Goal: Task Accomplishment & Management: Complete application form

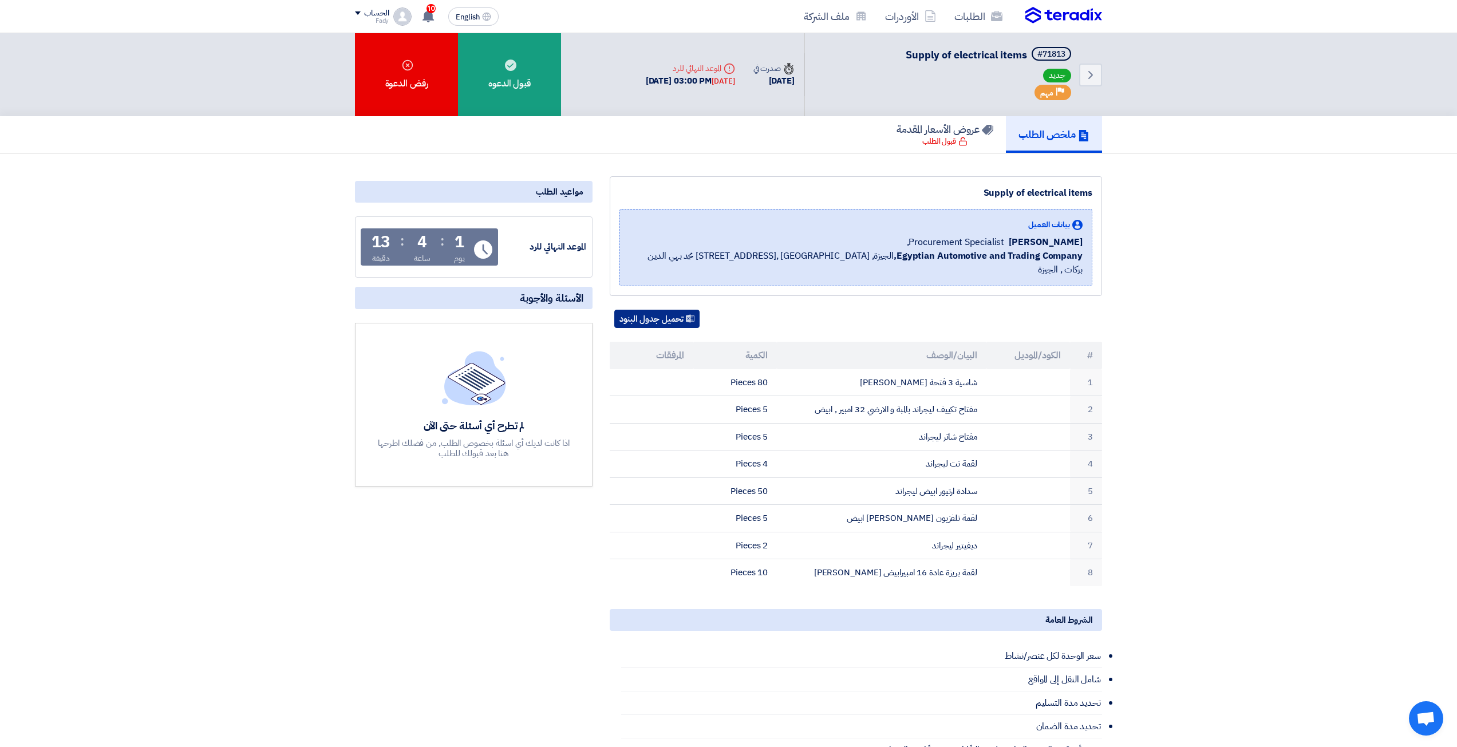
click at [649, 310] on button "تحميل جدول البنود" at bounding box center [656, 319] width 85 height 18
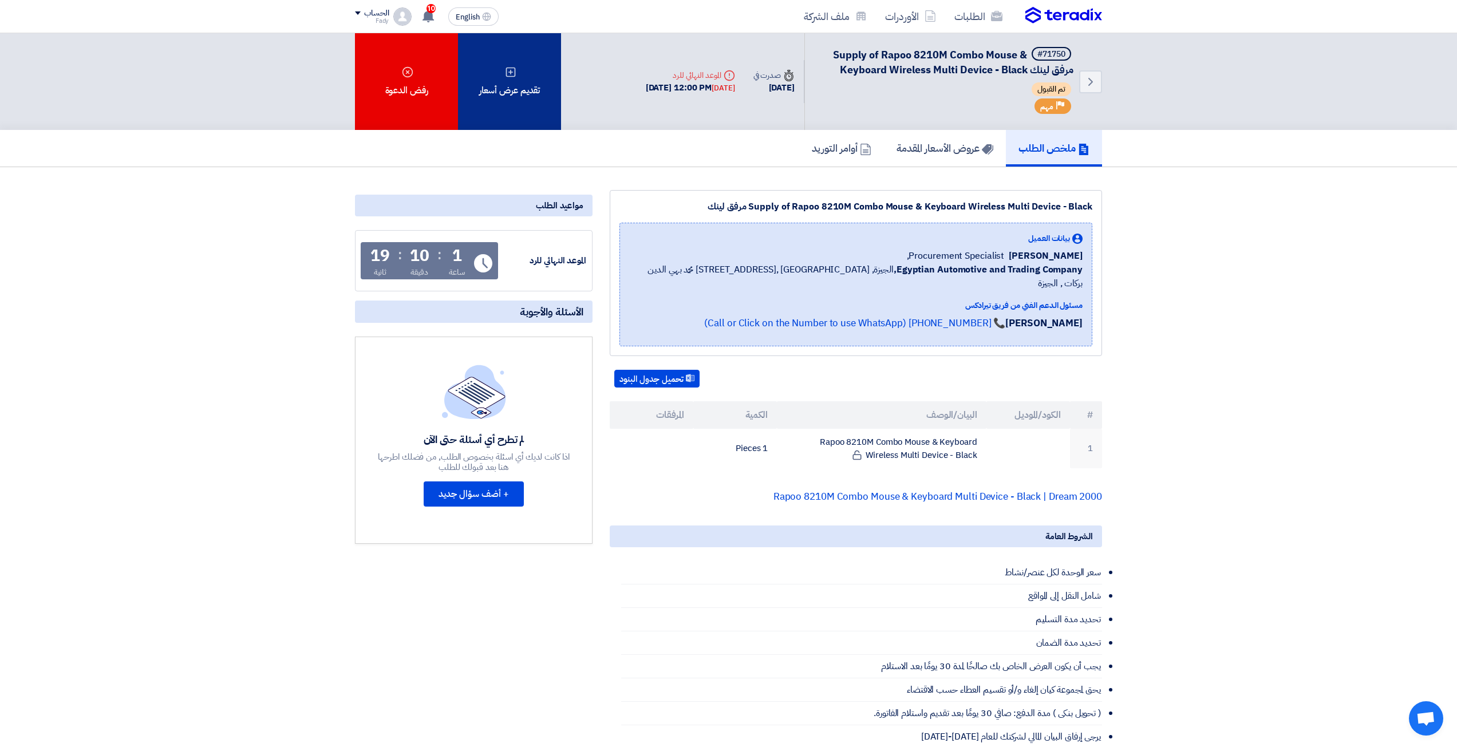
click at [554, 120] on div "تقديم عرض أسعار" at bounding box center [509, 81] width 103 height 97
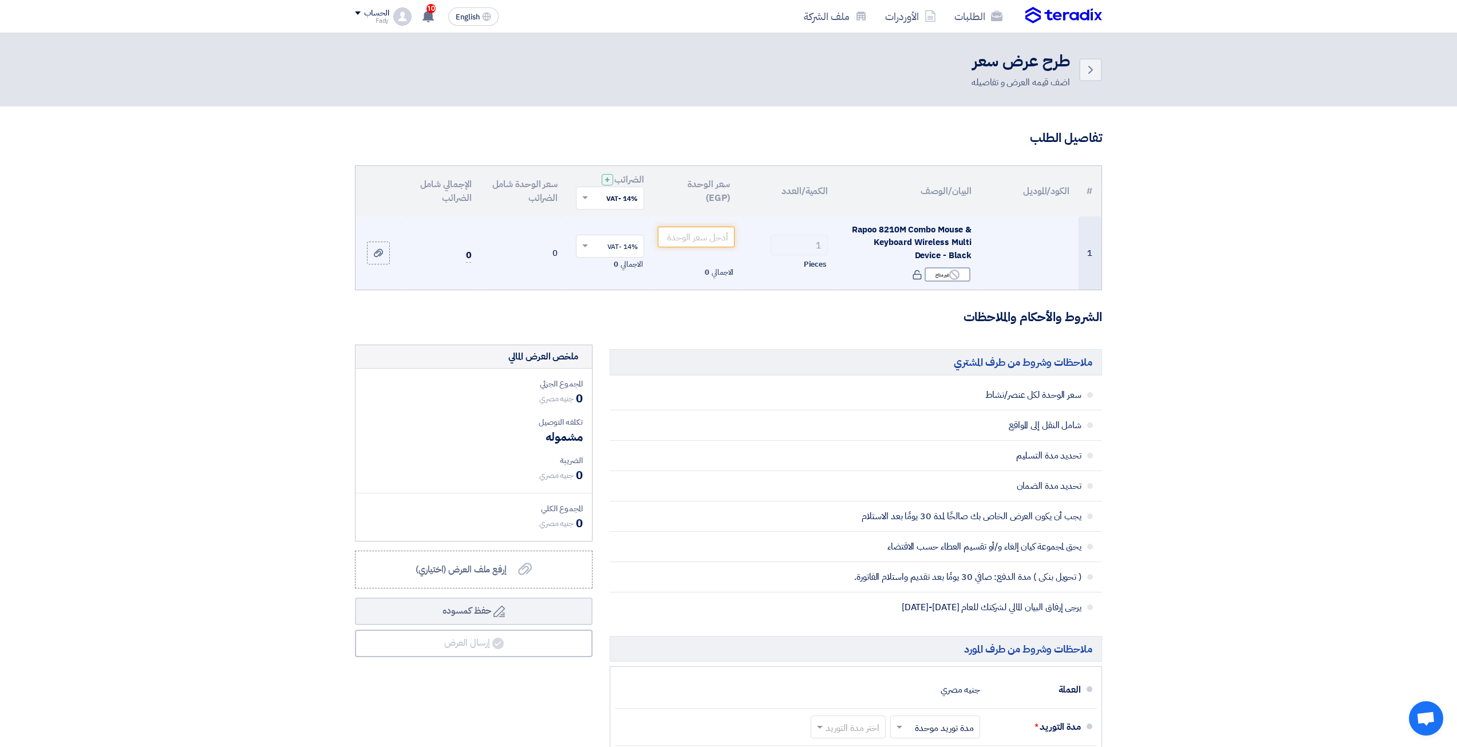
click at [683, 250] on td "الاجمالي 0" at bounding box center [696, 253] width 86 height 74
click at [689, 246] on input "number" at bounding box center [696, 237] width 77 height 21
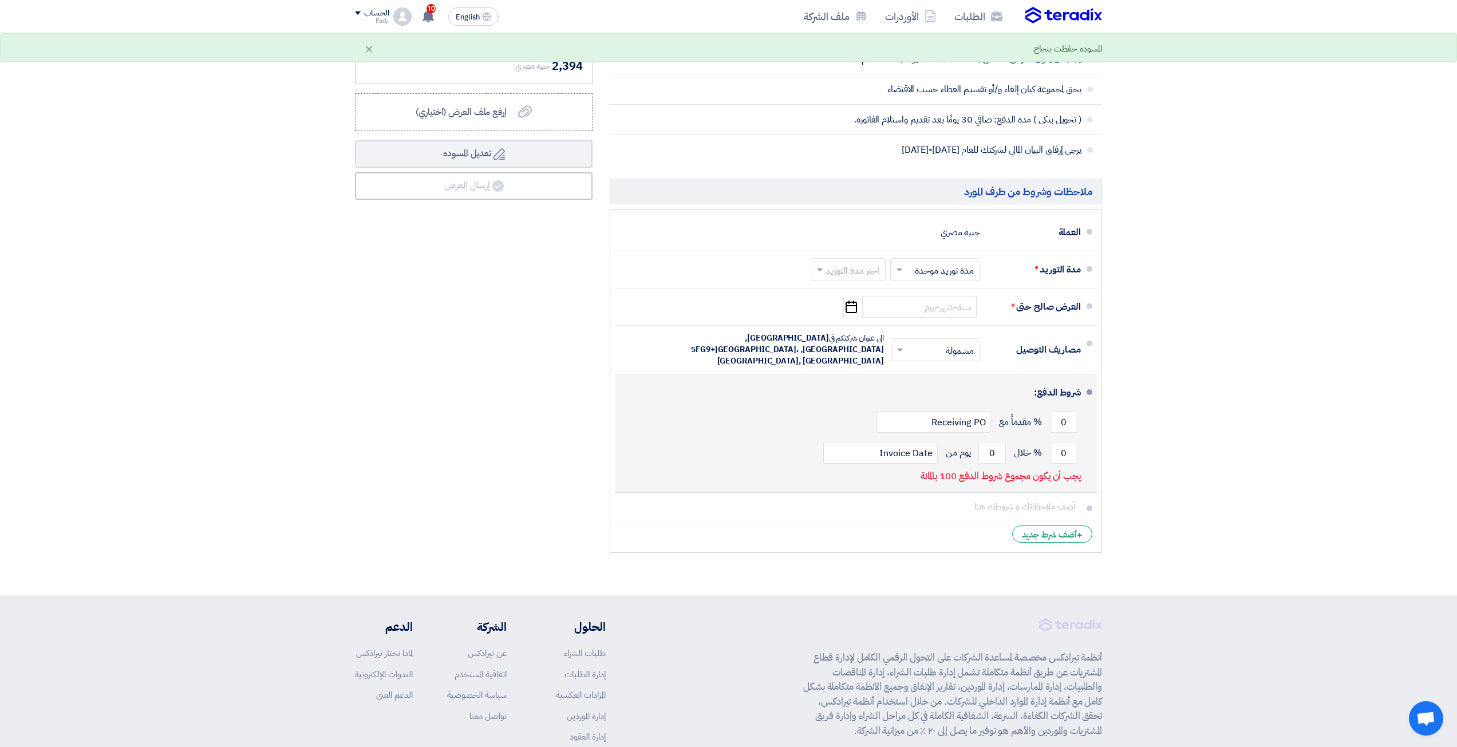
scroll to position [458, 0]
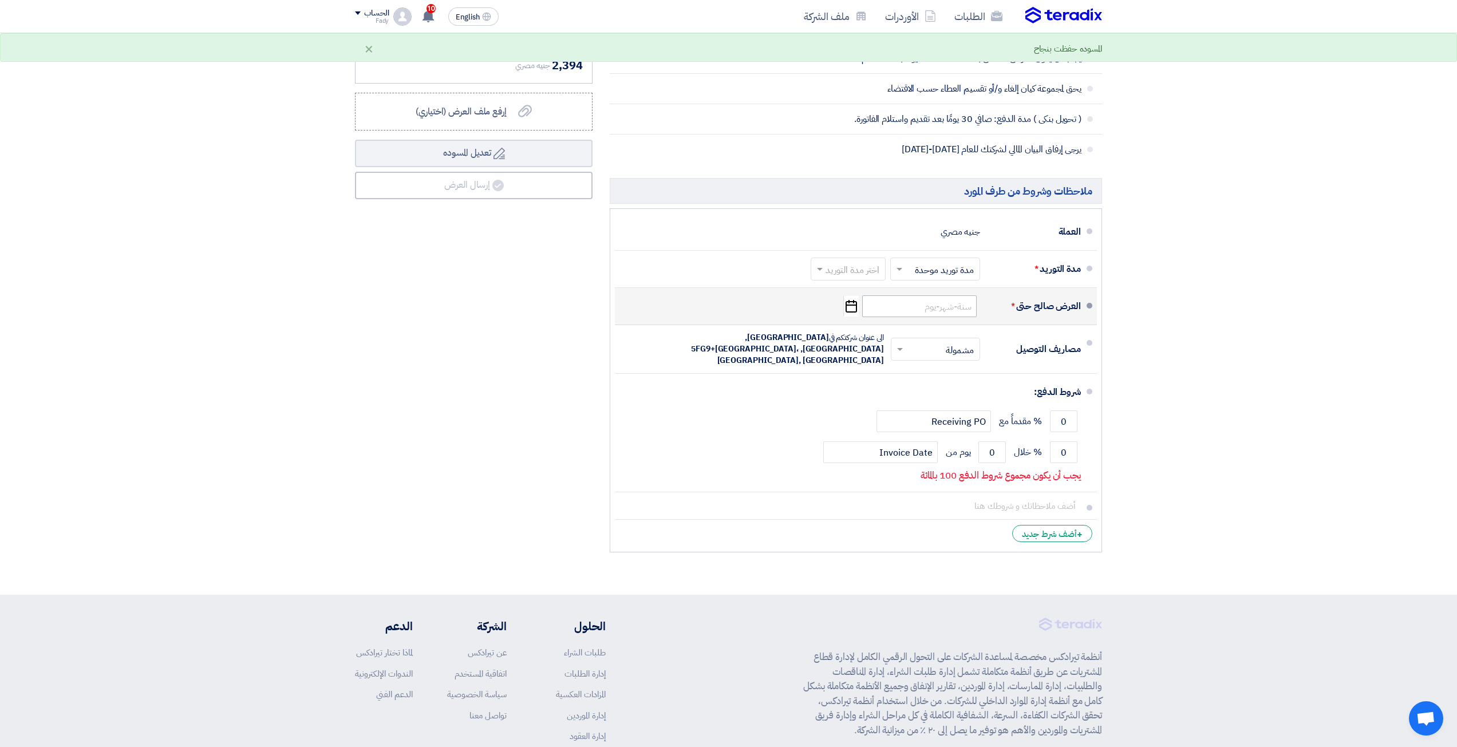
type input "2100"
click at [960, 305] on input at bounding box center [919, 306] width 114 height 22
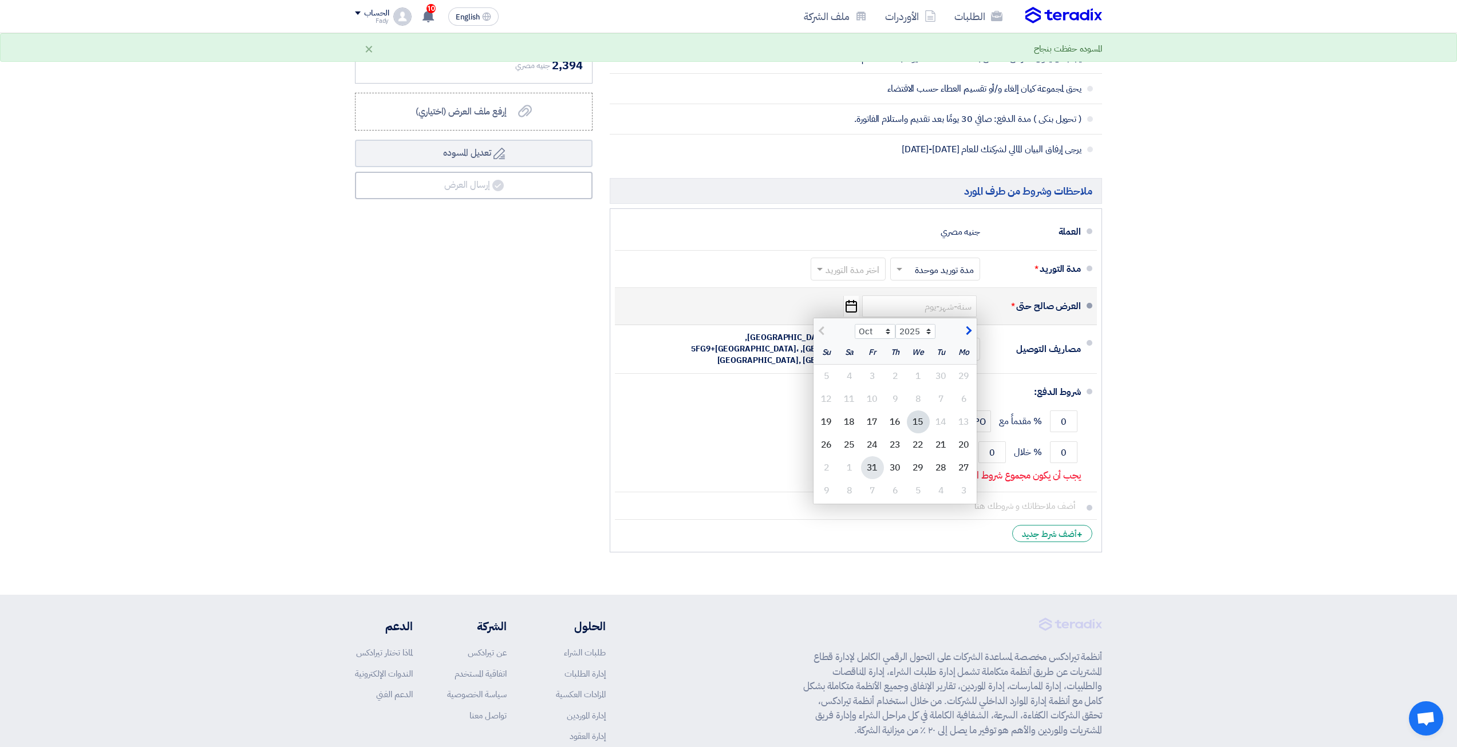
click at [867, 467] on div "31" at bounding box center [872, 467] width 23 height 23
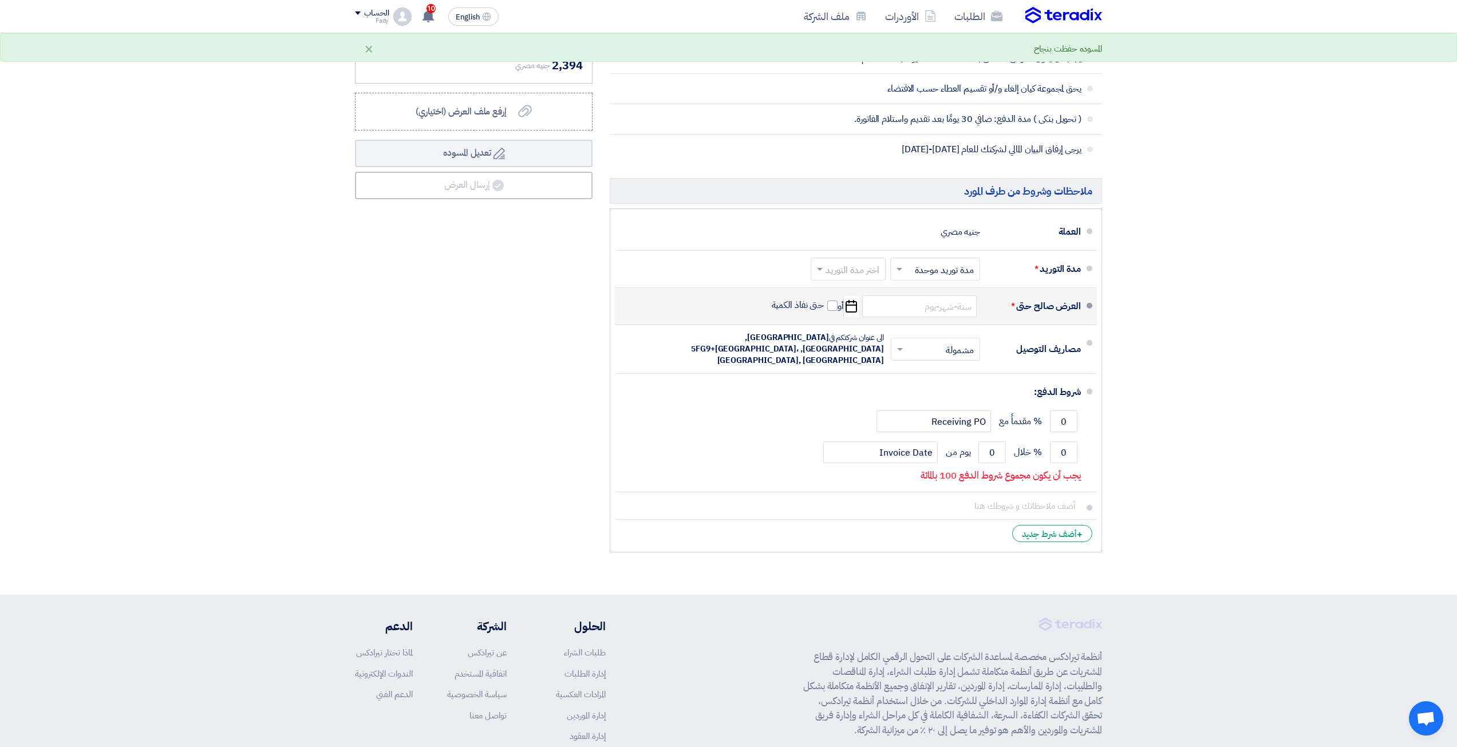
type input "10/31/2025"
drag, startPoint x: 1062, startPoint y: 441, endPoint x: 1176, endPoint y: 452, distance: 114.4
click at [1175, 452] on section "تفاصيل الطلب # الكود/الموديل البيان/الوصف الكمية/العدد سعر الوحدة (EGP) الضرائب…" at bounding box center [728, 122] width 1457 height 946
type input "100"
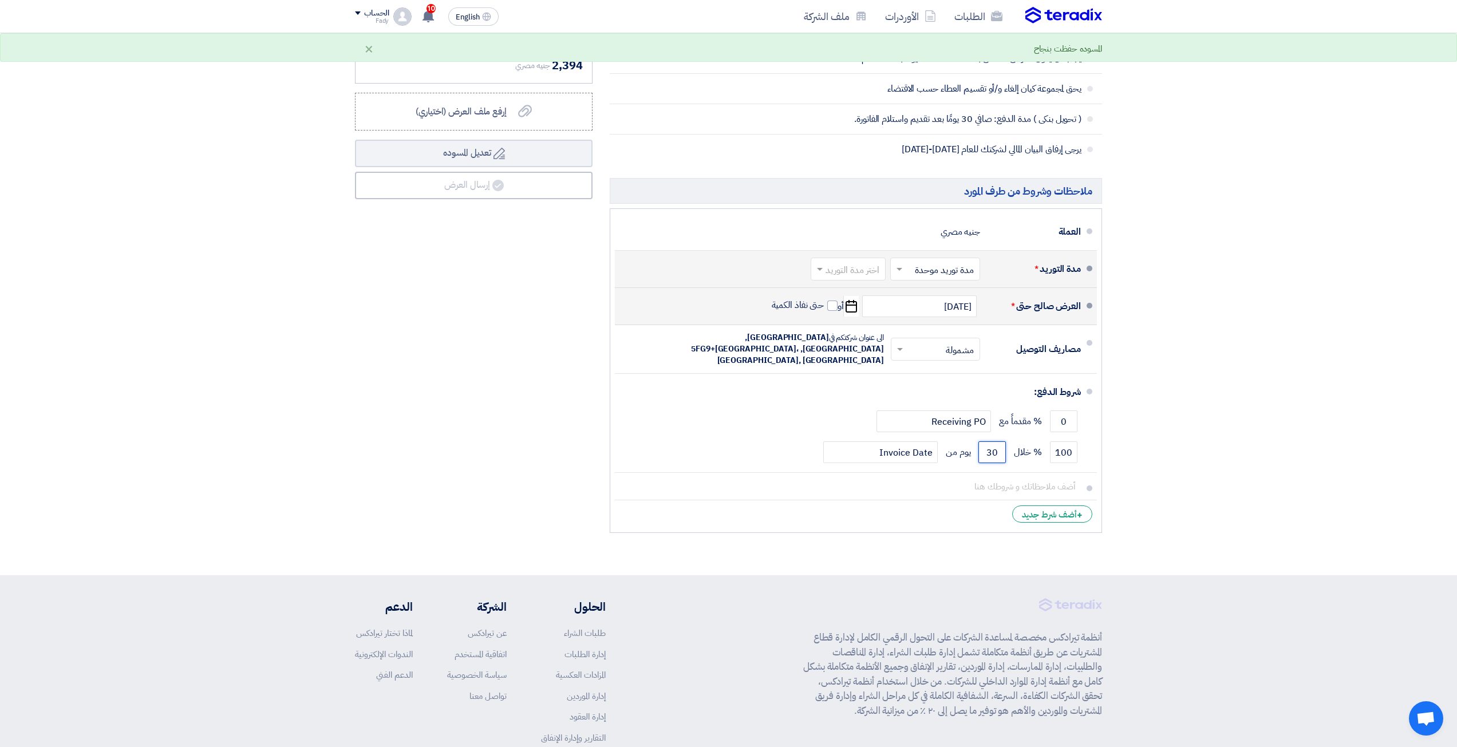
type input "30"
click at [851, 265] on input "text" at bounding box center [845, 270] width 69 height 17
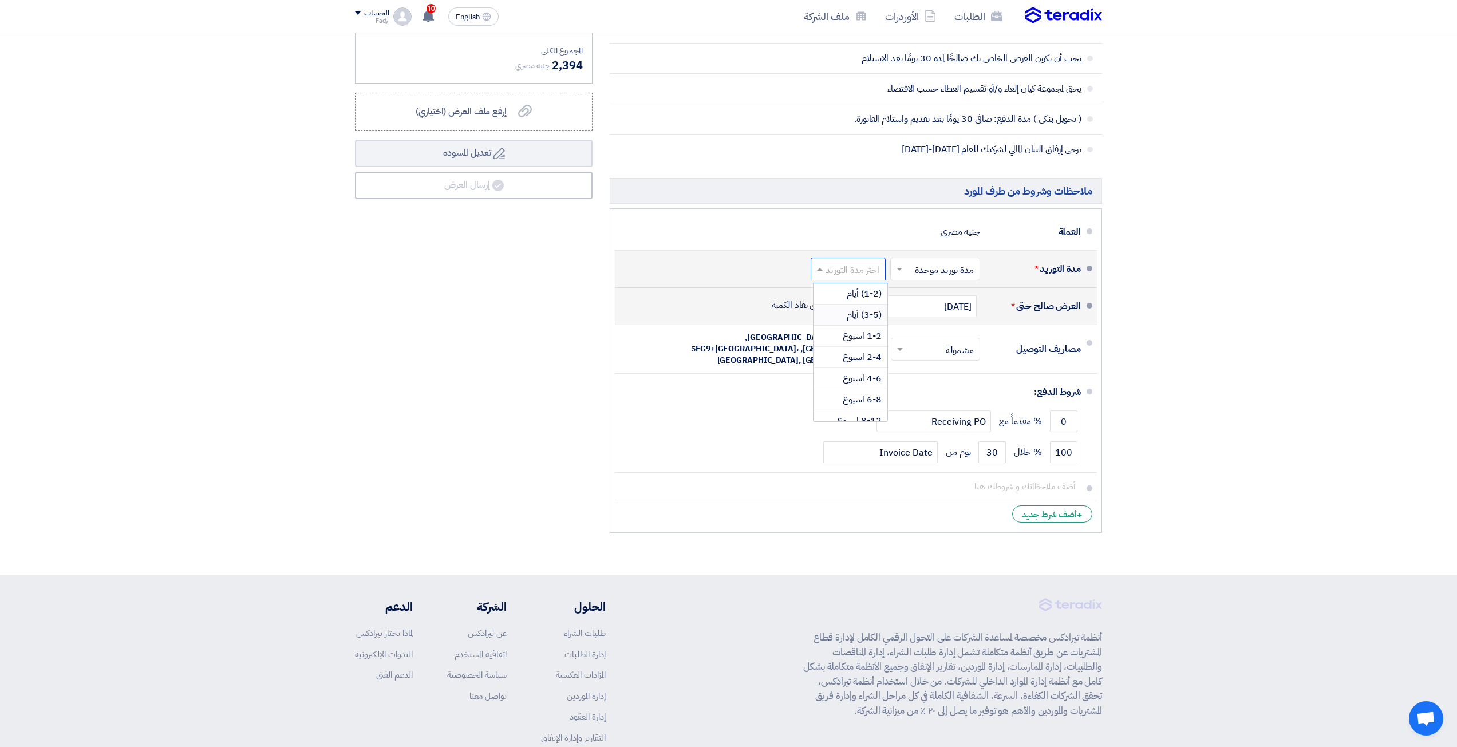
click at [865, 314] on span "(3-5) أيام" at bounding box center [864, 315] width 35 height 14
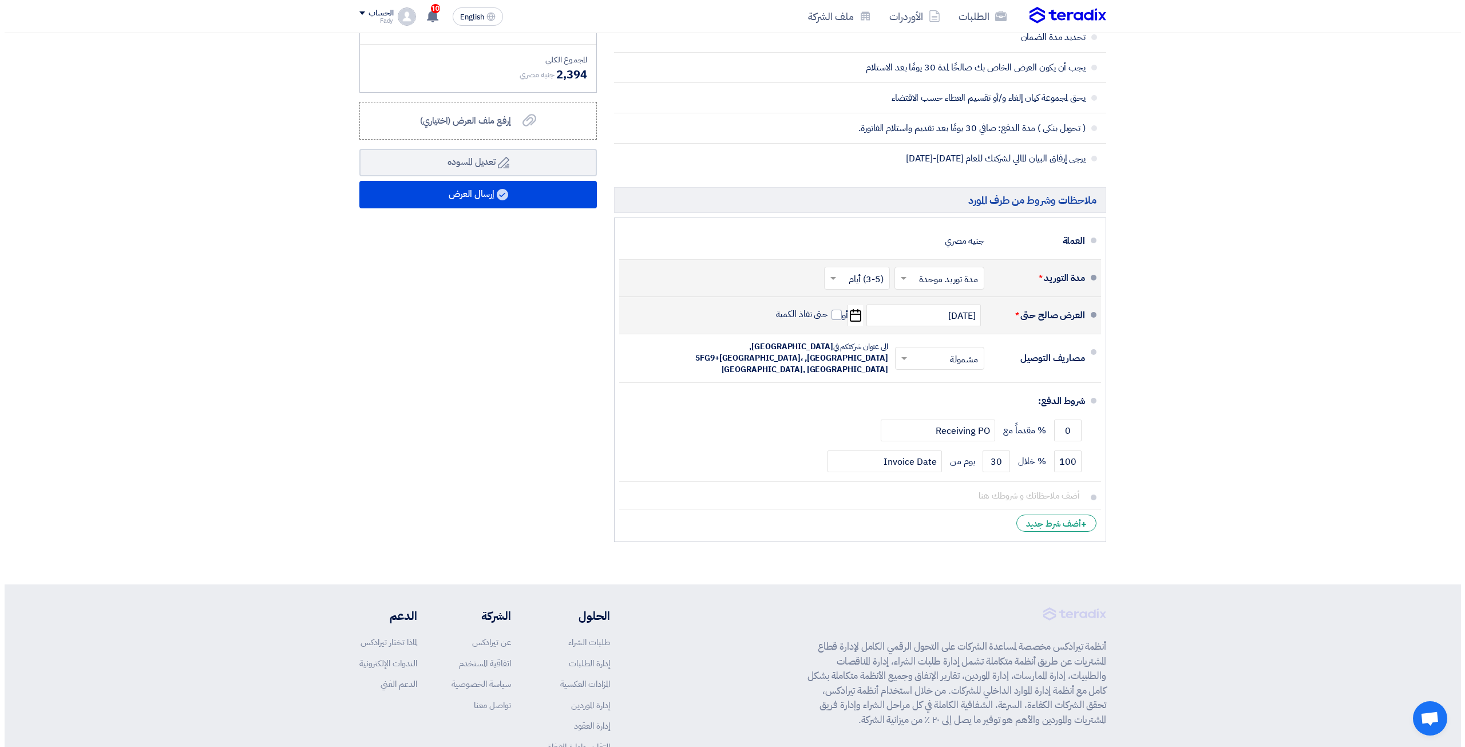
scroll to position [423, 0]
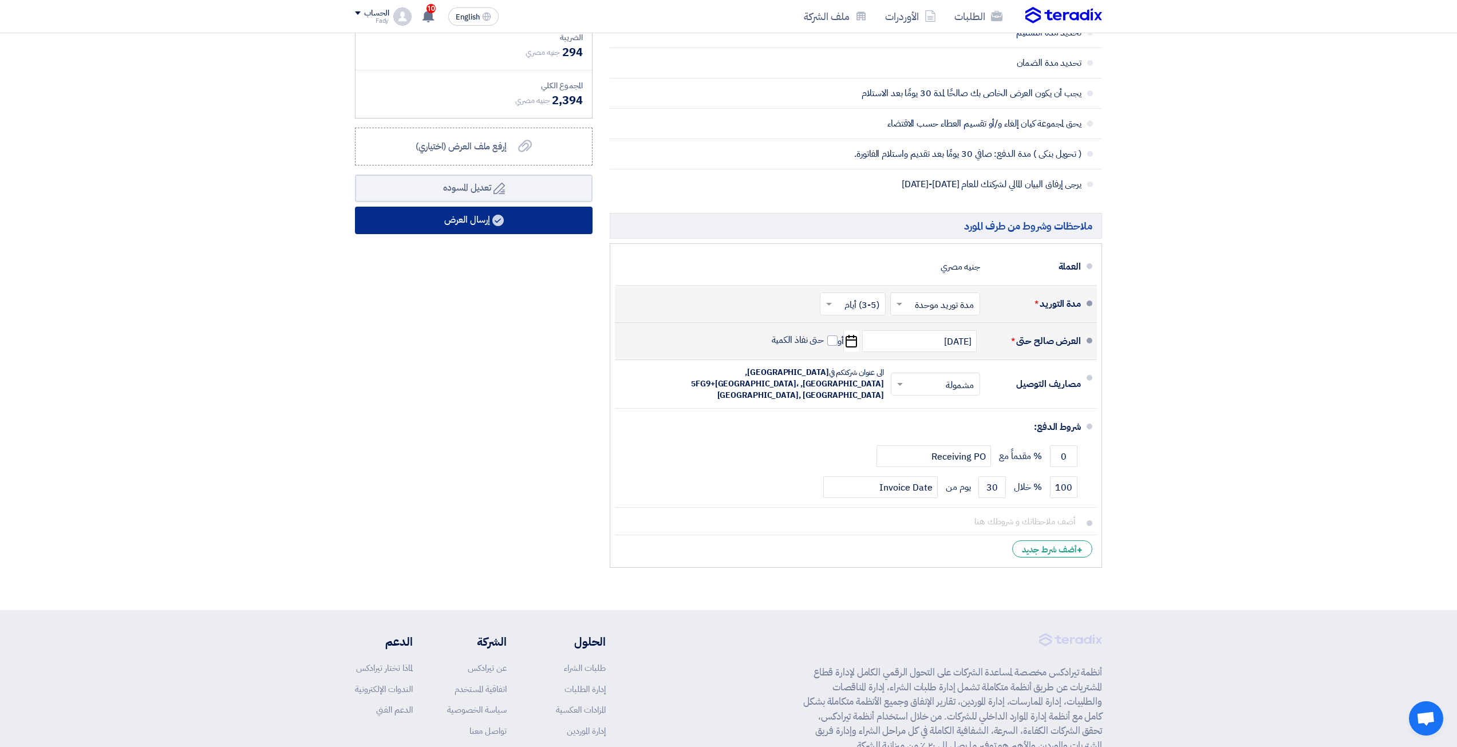
click at [529, 234] on button "إرسال العرض" at bounding box center [474, 220] width 238 height 27
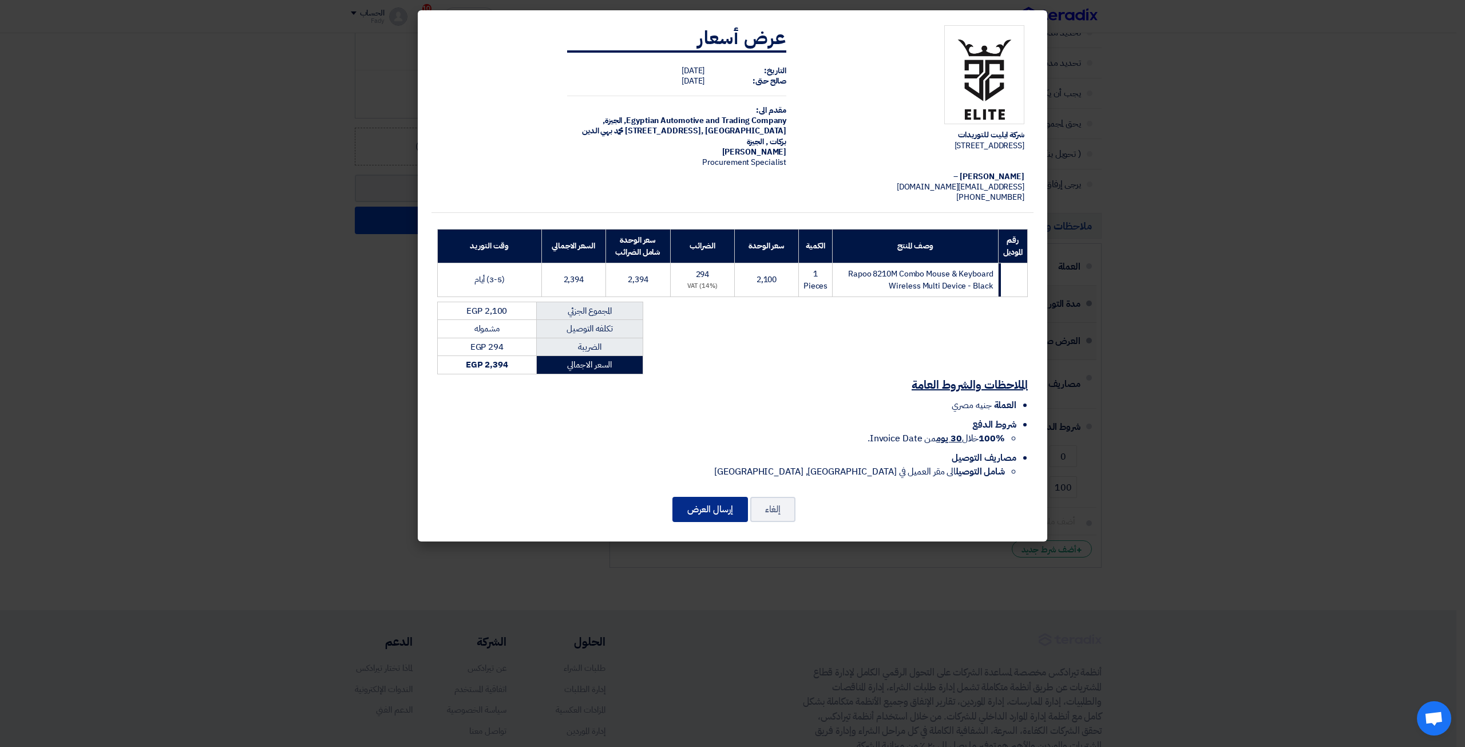
click at [721, 517] on button "إرسال العرض" at bounding box center [711, 509] width 76 height 25
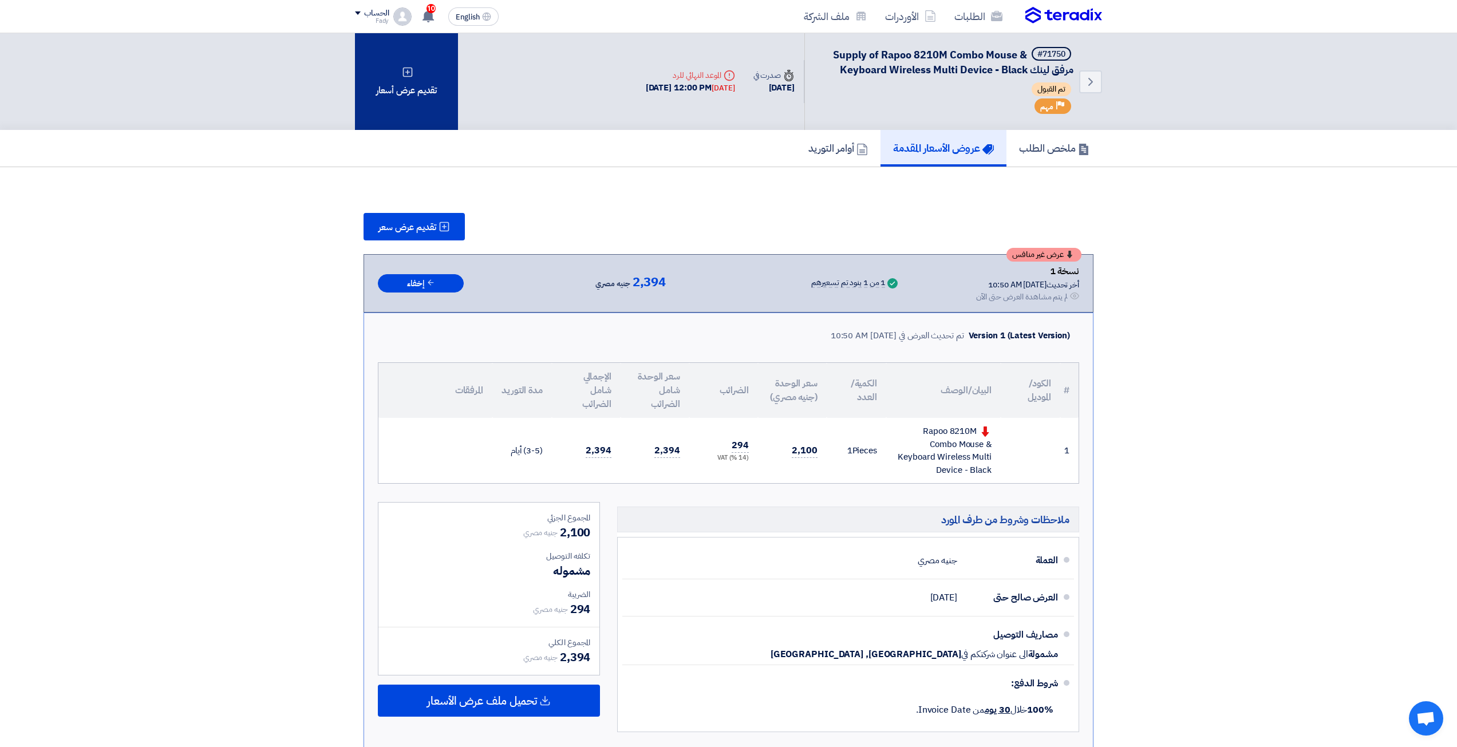
click at [405, 90] on div "تقديم عرض أسعار" at bounding box center [406, 81] width 103 height 97
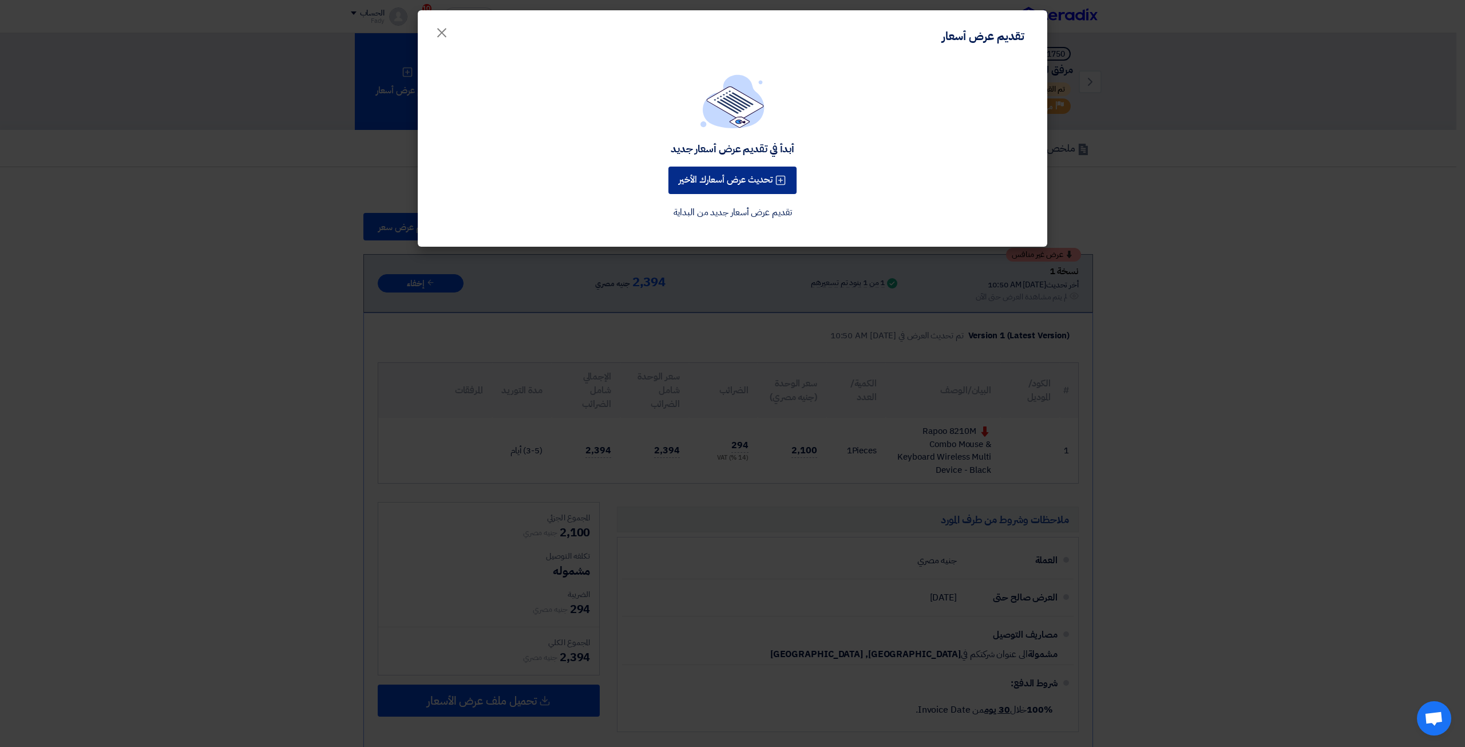
click at [742, 193] on button "تحديث عرض أسعارك الأخير" at bounding box center [733, 180] width 128 height 27
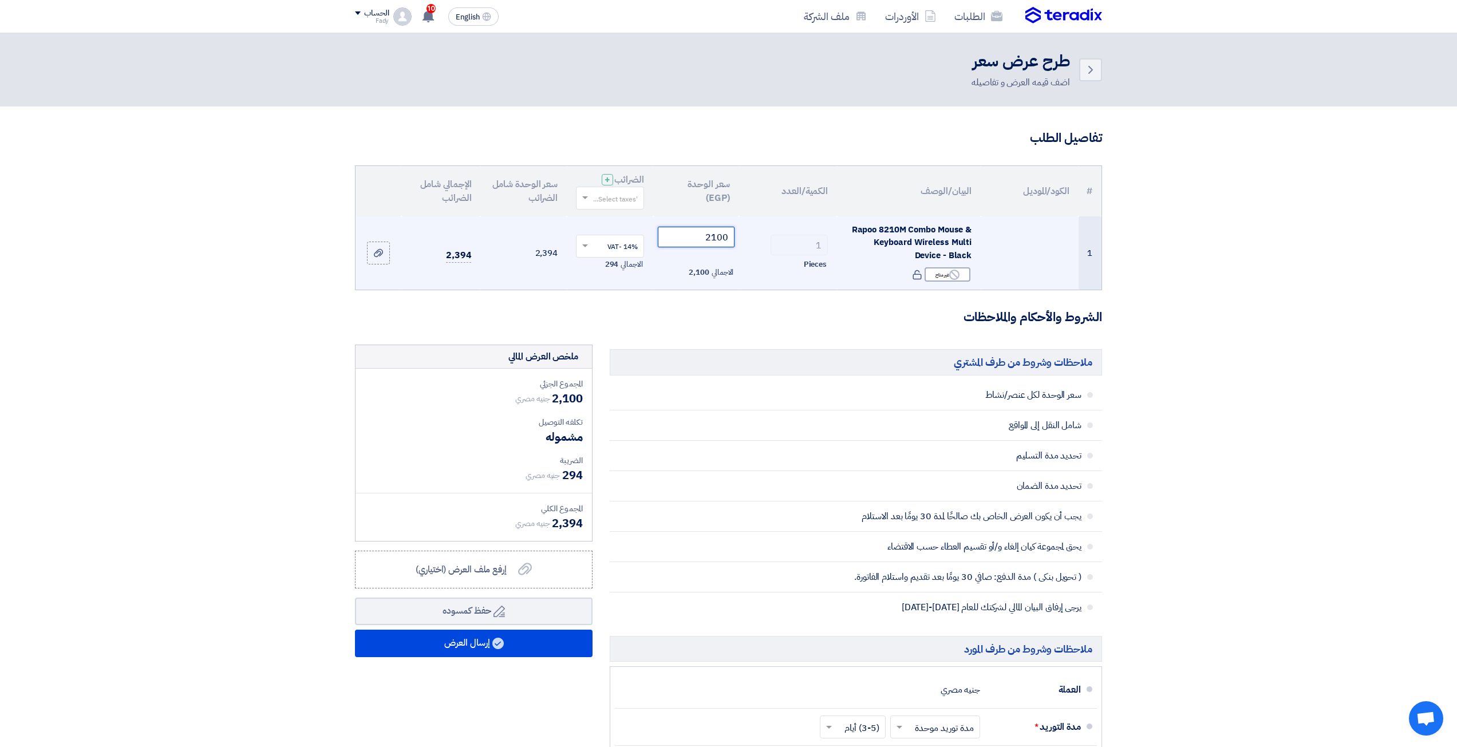
click at [709, 243] on input "2100" at bounding box center [696, 237] width 77 height 21
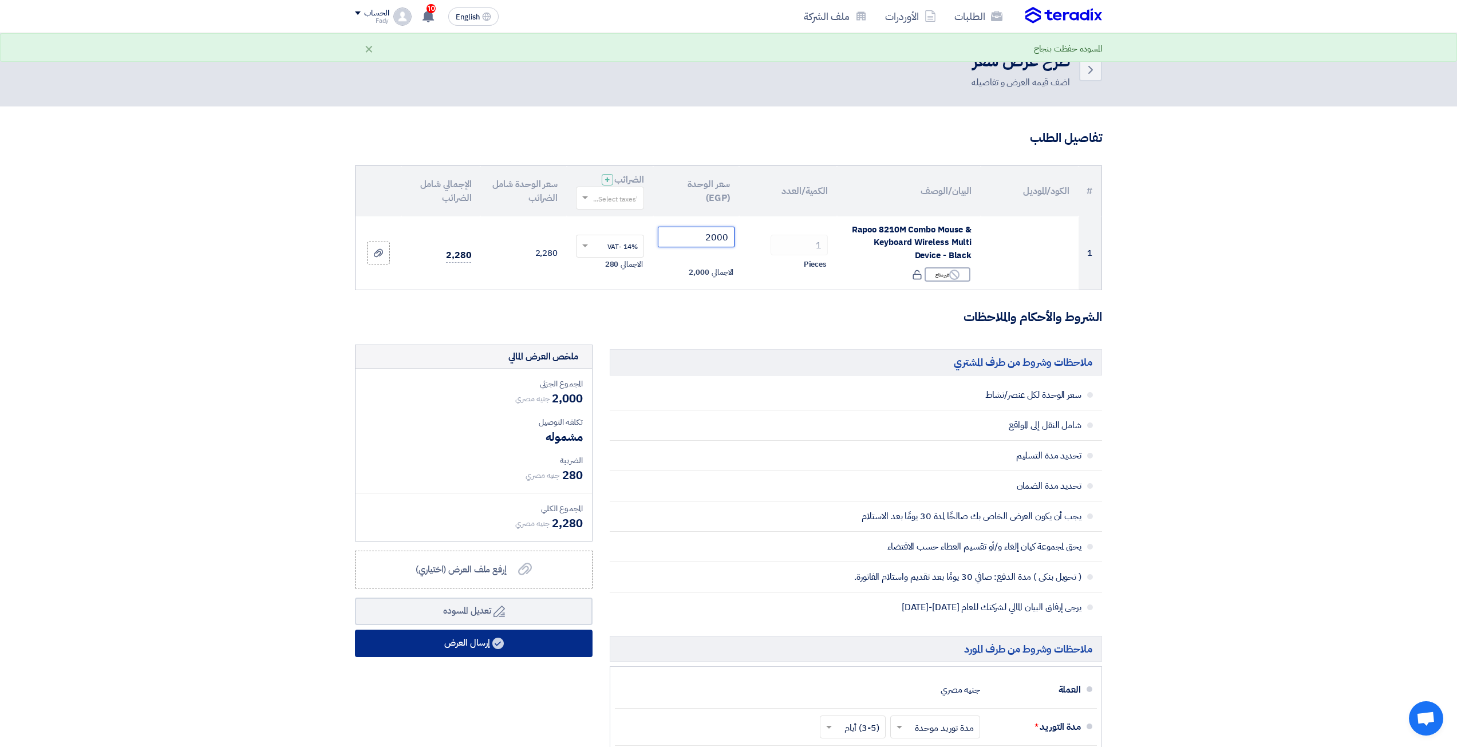
type input "2000"
click at [496, 637] on button "إرسال العرض" at bounding box center [474, 643] width 238 height 27
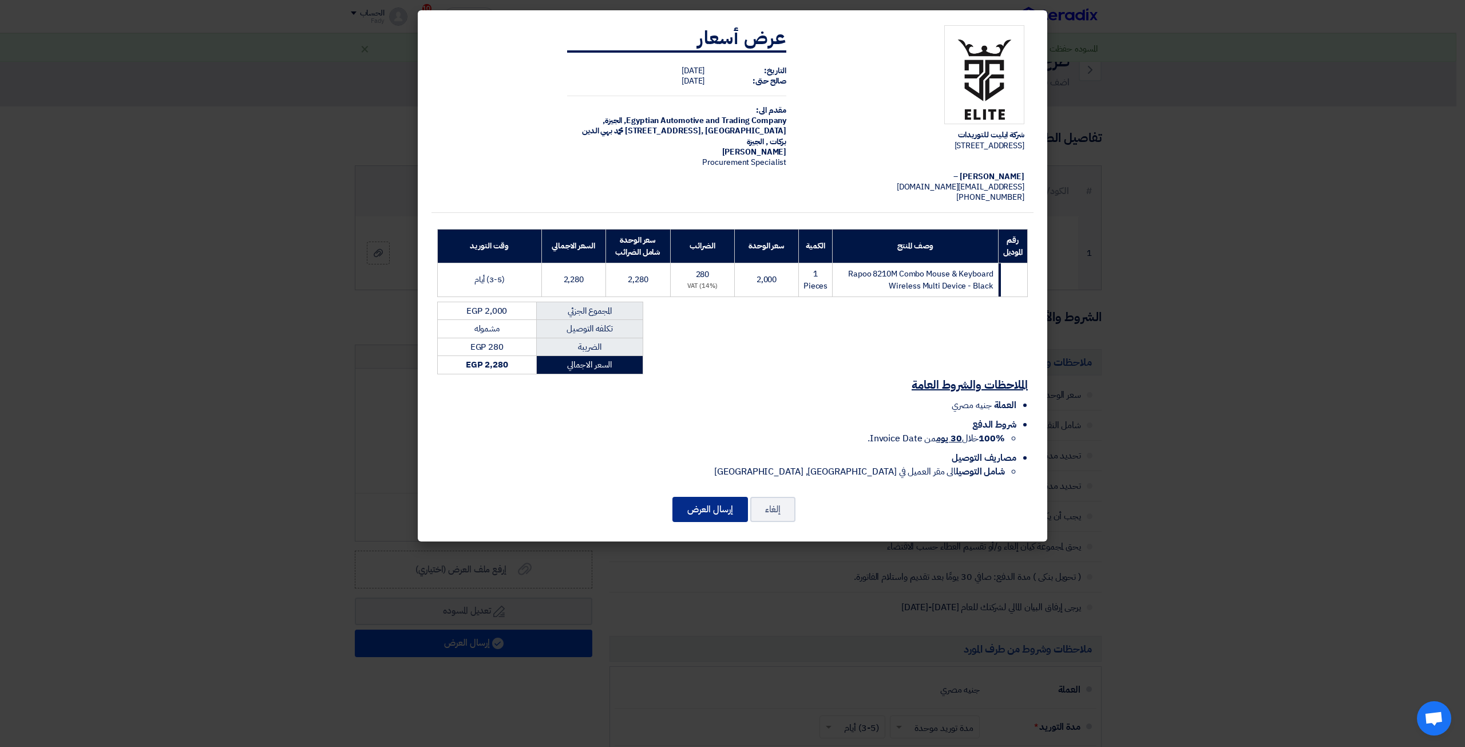
click at [692, 520] on button "إرسال العرض" at bounding box center [711, 509] width 76 height 25
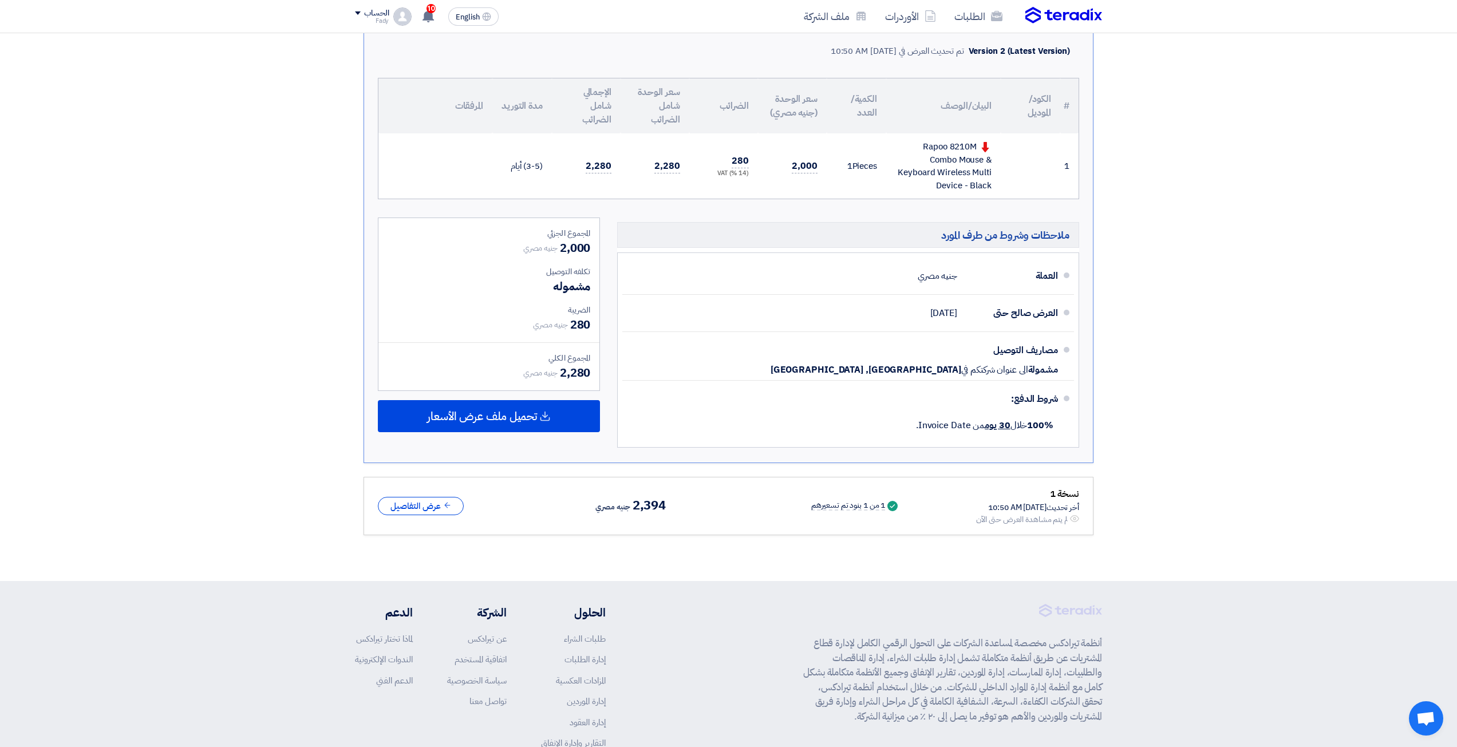
scroll to position [286, 0]
